Goal: Information Seeking & Learning: Understand process/instructions

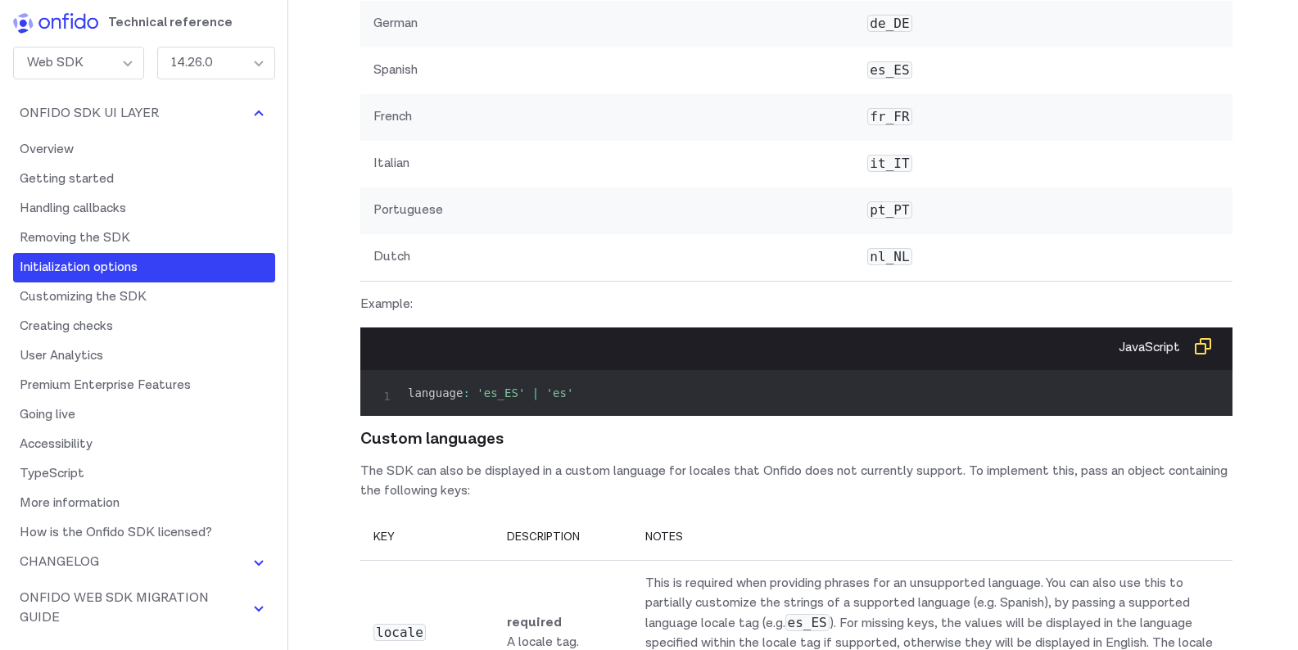
scroll to position [11495, 0]
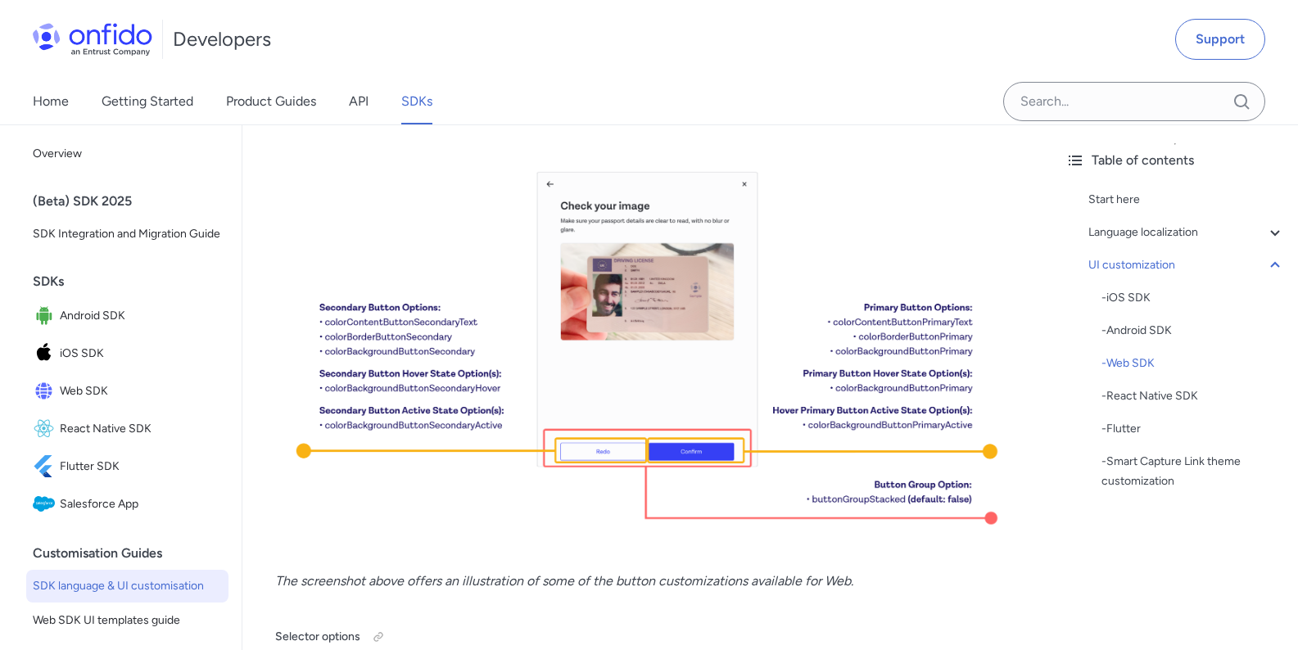
scroll to position [11790, 0]
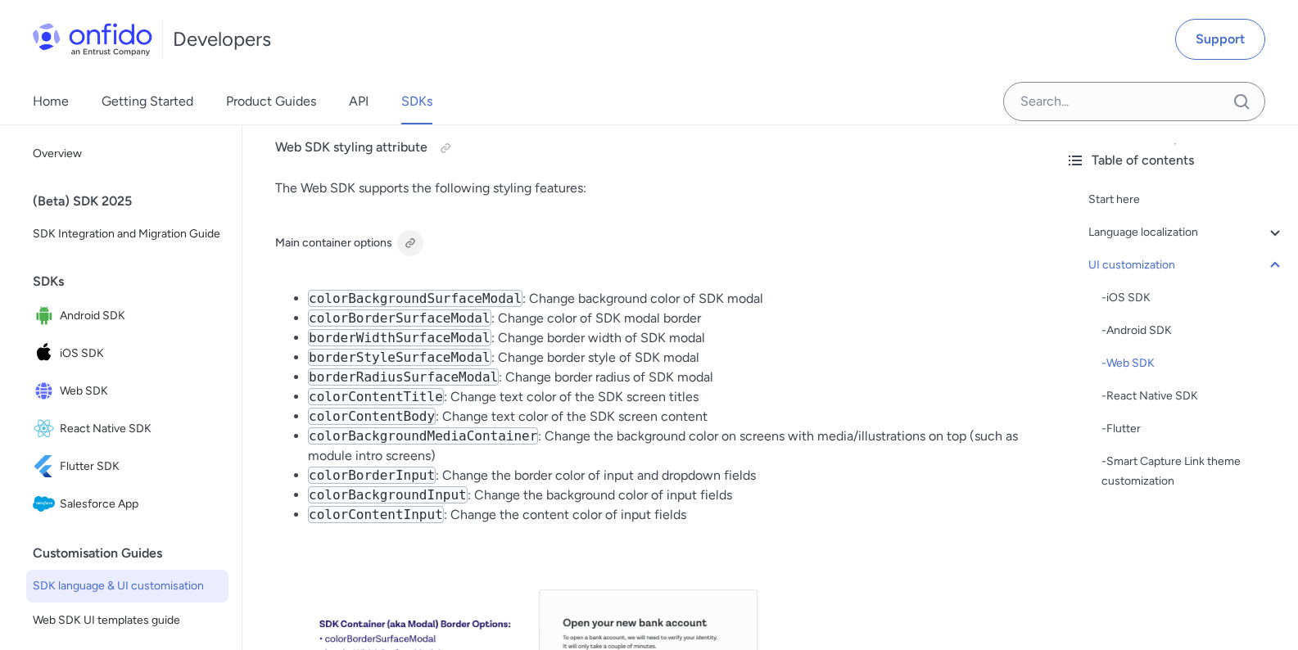
scroll to position [9727, 0]
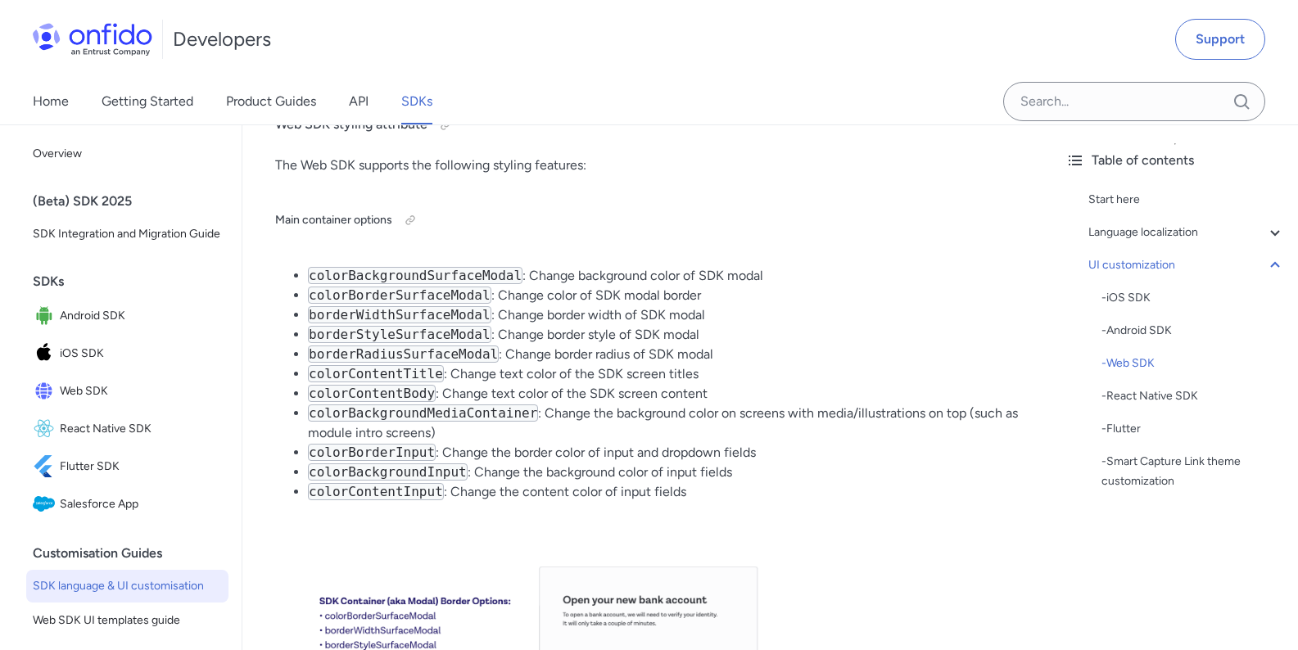
click at [1053, 648] on div "Table of contents Start here Language localization - Supported languages - Cust…" at bounding box center [1175, 387] width 246 height 526
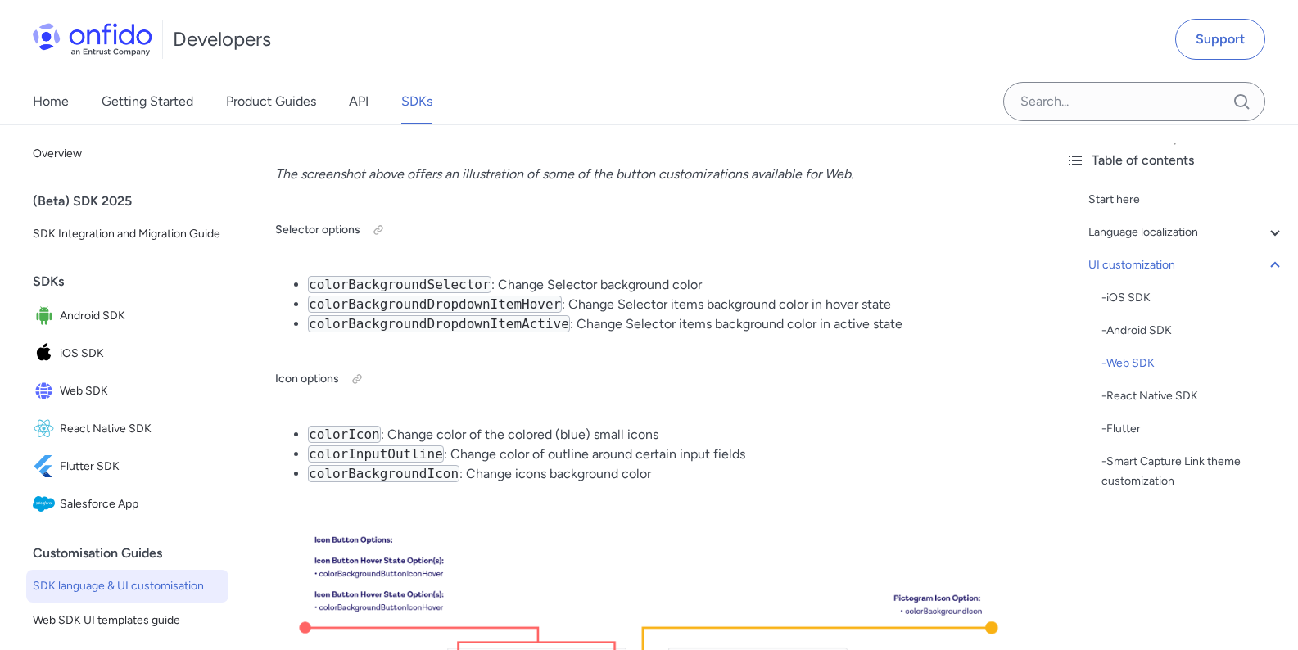
scroll to position [12281, 0]
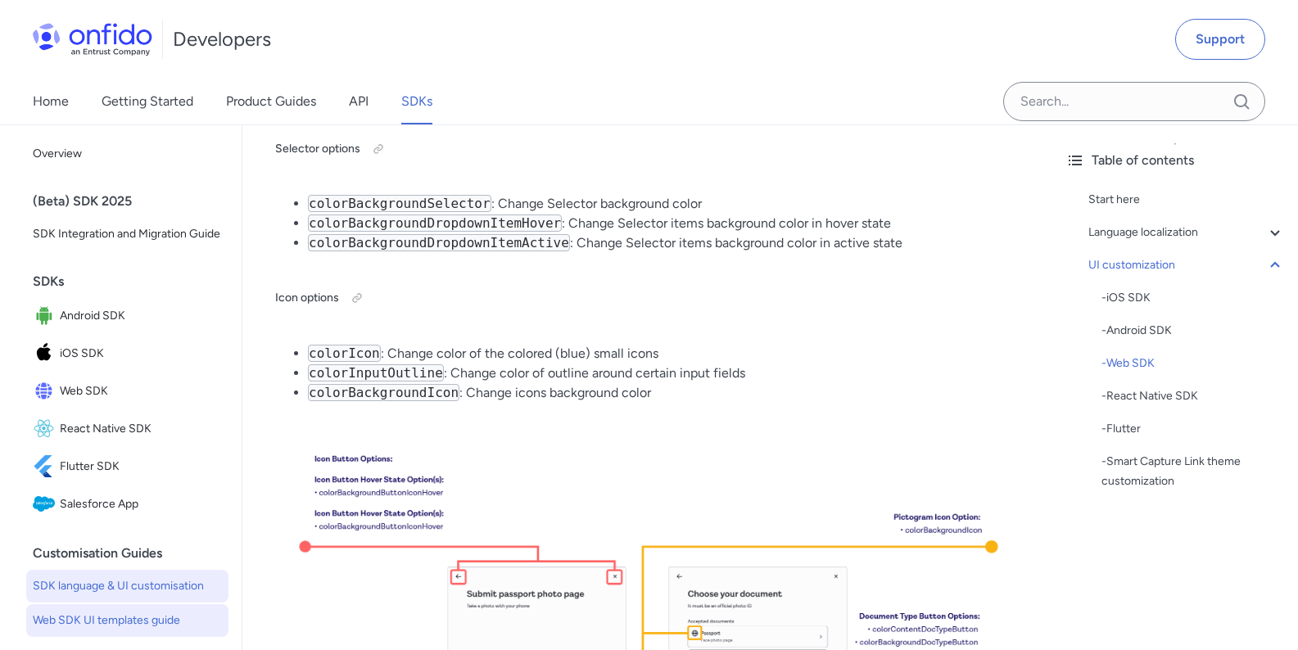
click at [64, 630] on span "Web SDK UI templates guide" at bounding box center [127, 621] width 189 height 20
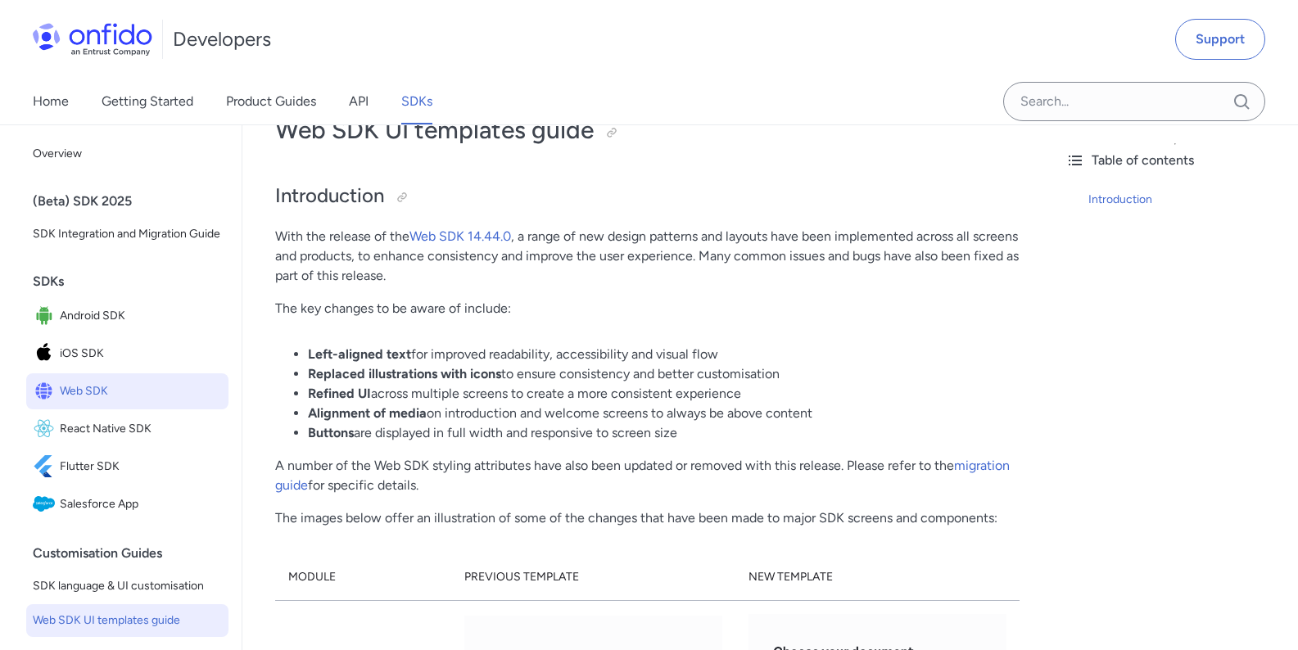
scroll to position [98, 0]
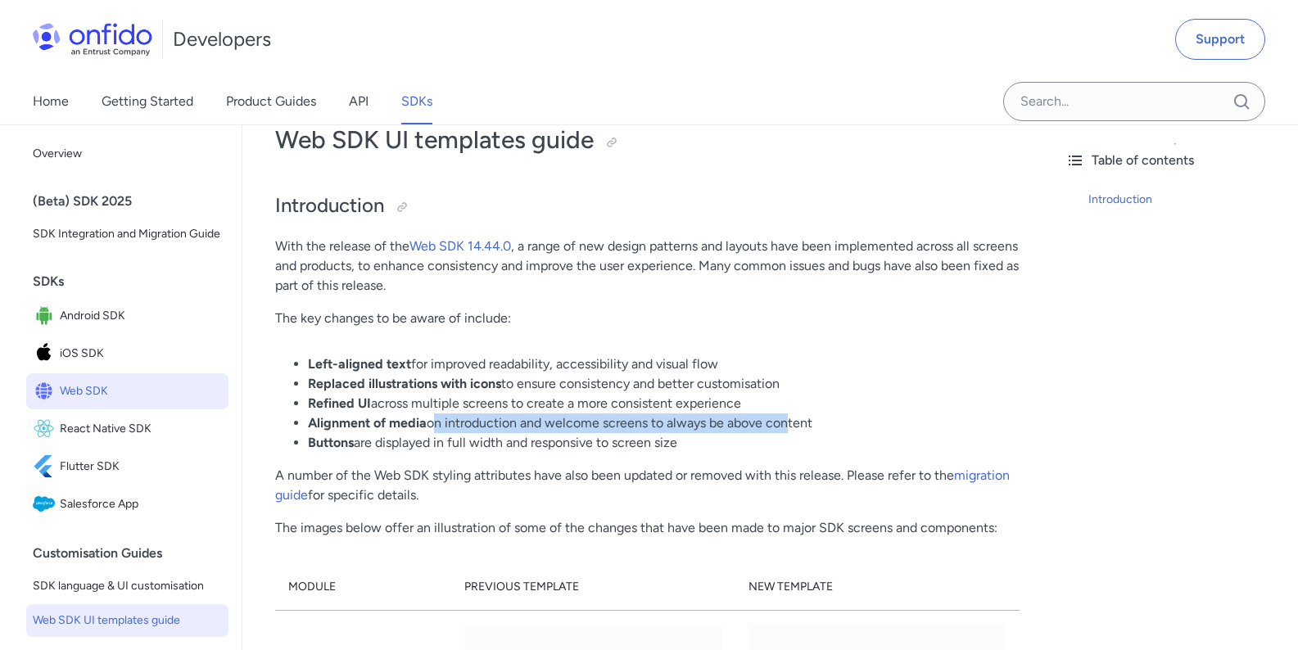
drag, startPoint x: 431, startPoint y: 427, endPoint x: 779, endPoint y: 430, distance: 347.2
click at [780, 430] on li "Alignment of media on introduction and welcome screens to always be above conte…" at bounding box center [663, 423] width 711 height 20
click at [506, 437] on li "Buttons are displayed in full width and responsive to screen size" at bounding box center [663, 443] width 711 height 20
drag, startPoint x: 375, startPoint y: 445, endPoint x: 683, endPoint y: 447, distance: 307.9
click at [683, 447] on li "Buttons are displayed in full width and responsive to screen size" at bounding box center [663, 443] width 711 height 20
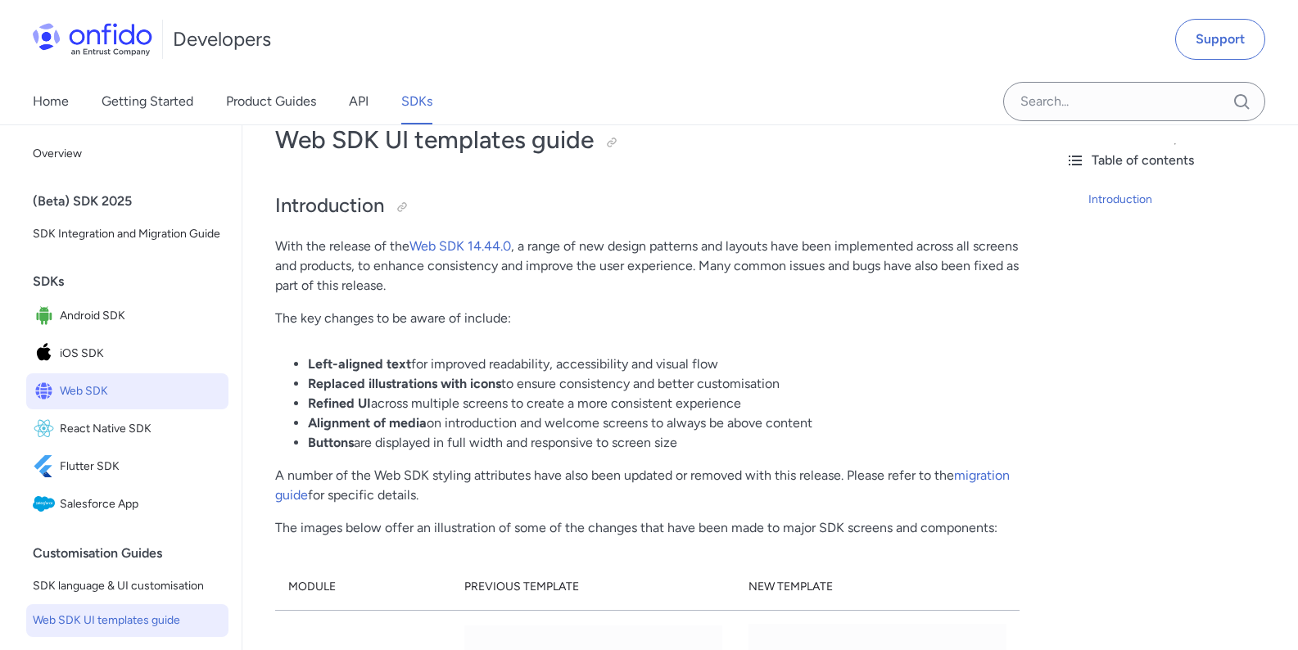
click at [683, 447] on li "Buttons are displayed in full width and responsive to screen size" at bounding box center [663, 443] width 711 height 20
drag, startPoint x: 510, startPoint y: 386, endPoint x: 775, endPoint y: 385, distance: 264.5
click at [775, 385] on li "Replaced illustrations with icons to ensure consistency and better customisation" at bounding box center [663, 384] width 711 height 20
click at [797, 386] on li "Replaced illustrations with icons to ensure consistency and better customisation" at bounding box center [663, 384] width 711 height 20
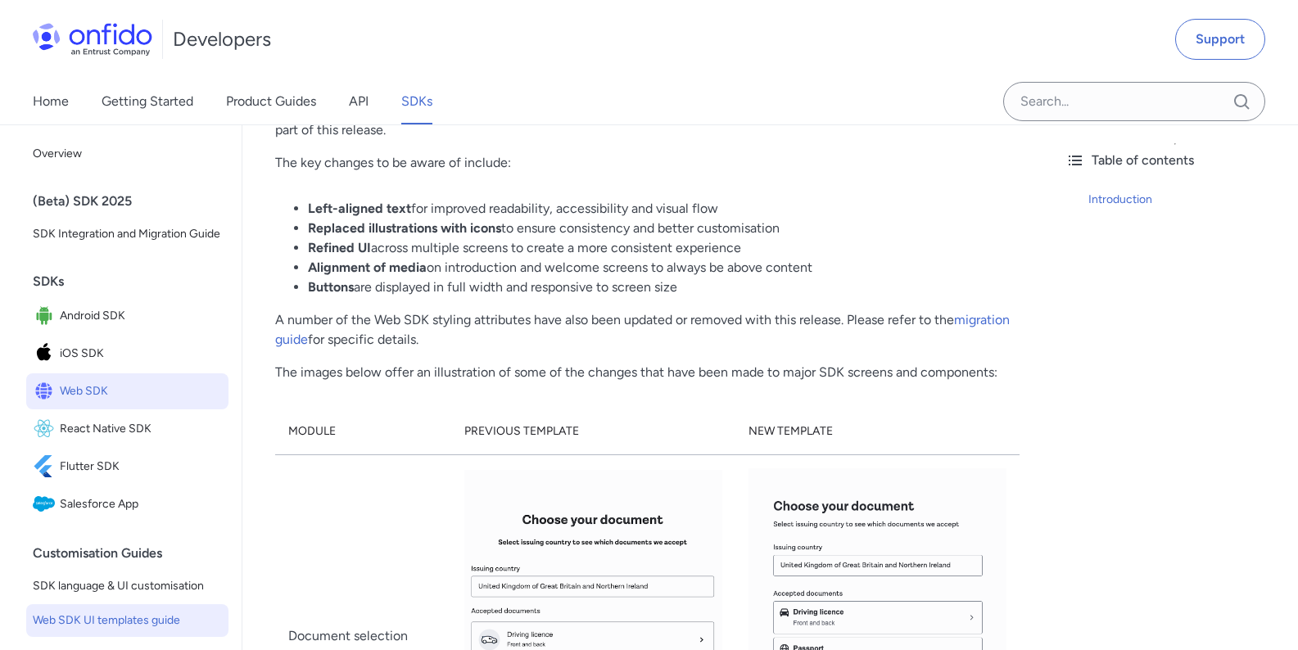
scroll to position [295, 0]
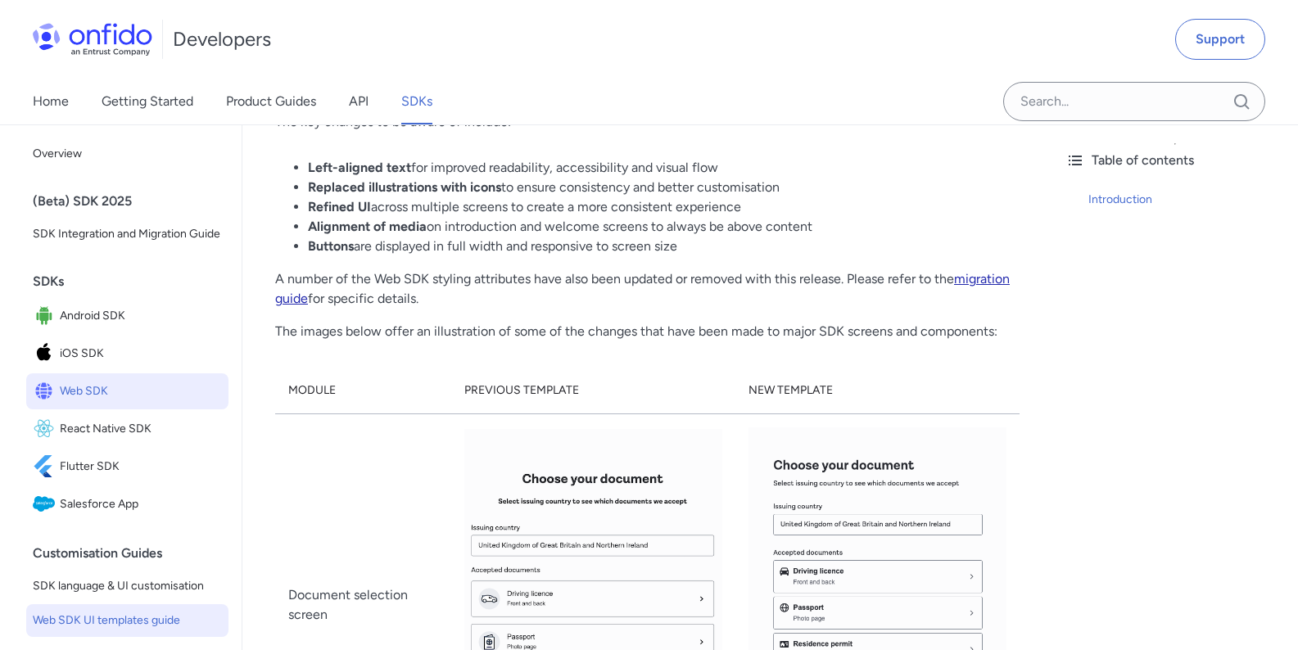
click at [984, 280] on link "migration guide" at bounding box center [642, 288] width 734 height 35
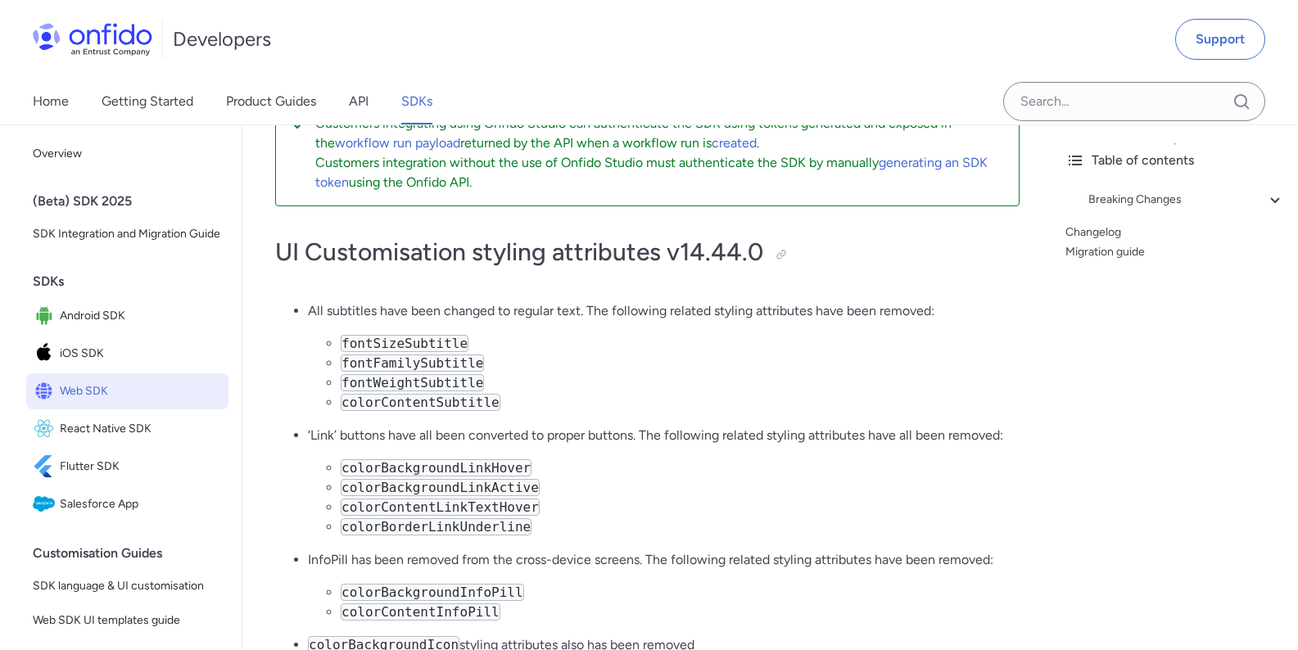
scroll to position [98, 0]
